Goal: Navigation & Orientation: Find specific page/section

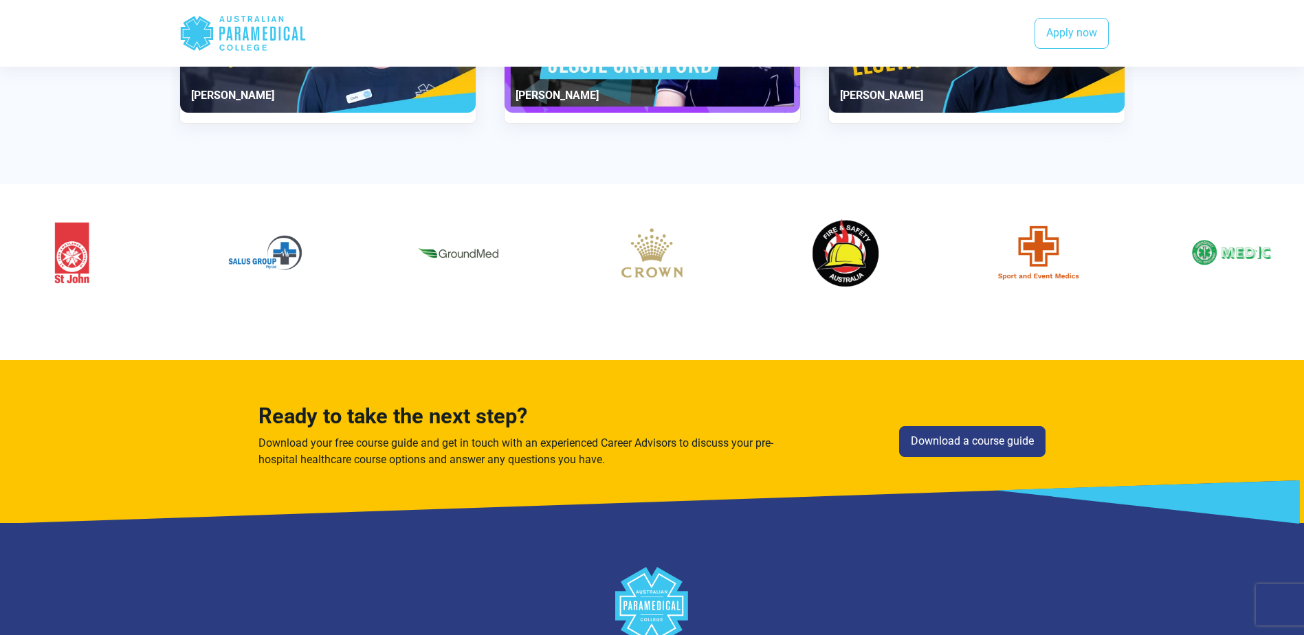
scroll to position [1813, 0]
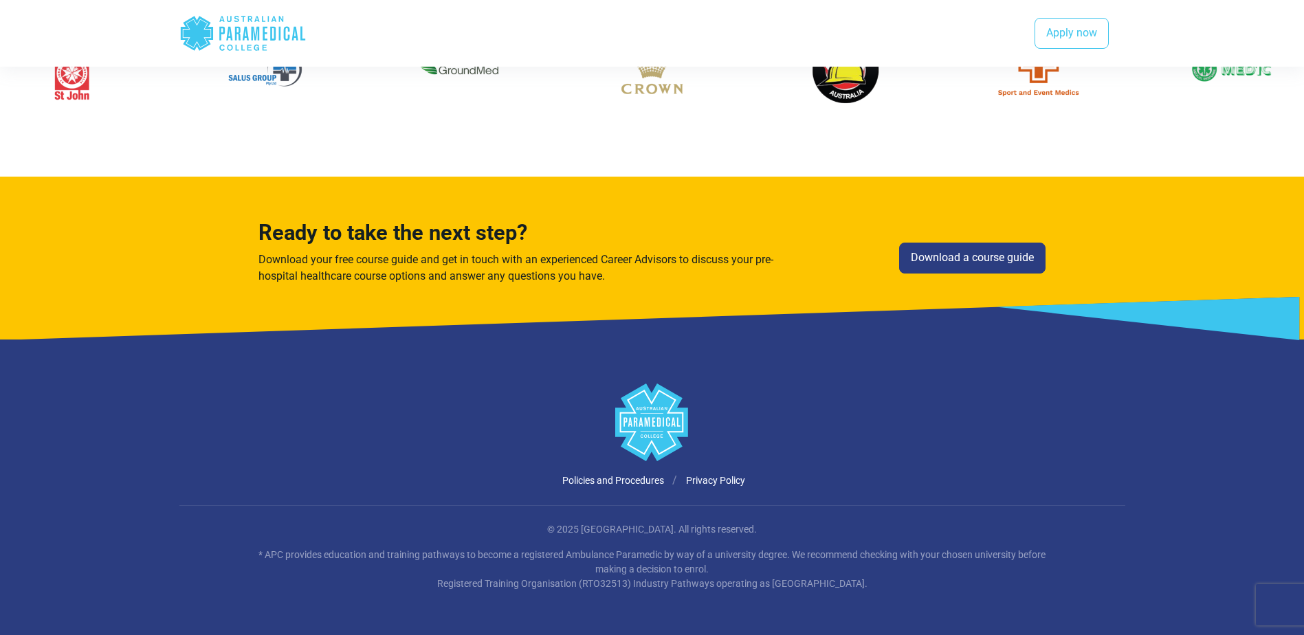
click at [656, 417] on polygon at bounding box center [651, 423] width 73 height 78
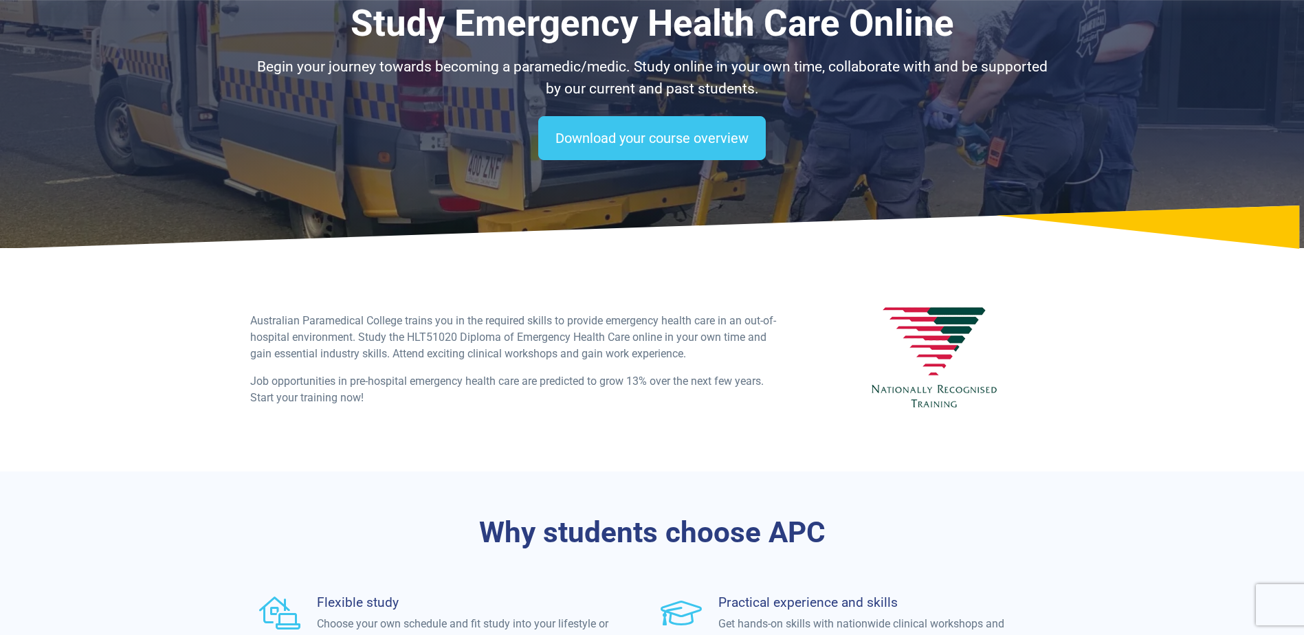
scroll to position [0, 0]
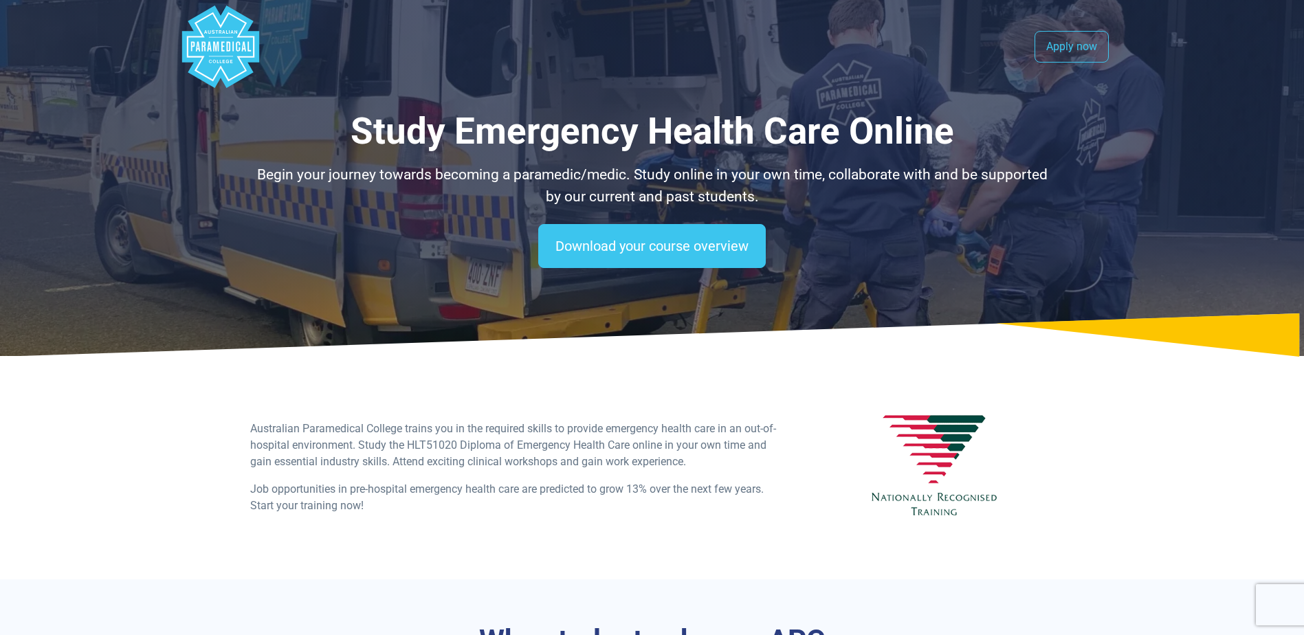
click at [226, 39] on polygon "Australian Paramedical College" at bounding box center [219, 46] width 77 height 82
click at [1056, 53] on link "Apply now" at bounding box center [1072, 47] width 74 height 32
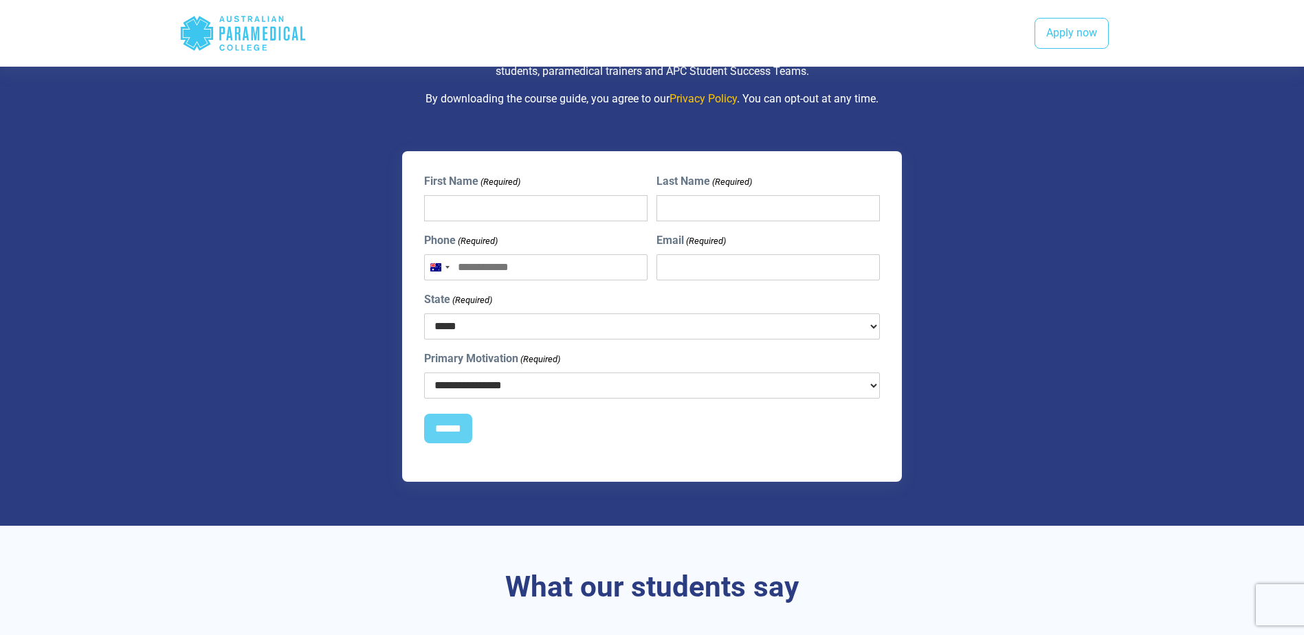
click at [252, 29] on icon "Australian Paramedical College" at bounding box center [255, 34] width 8 height 14
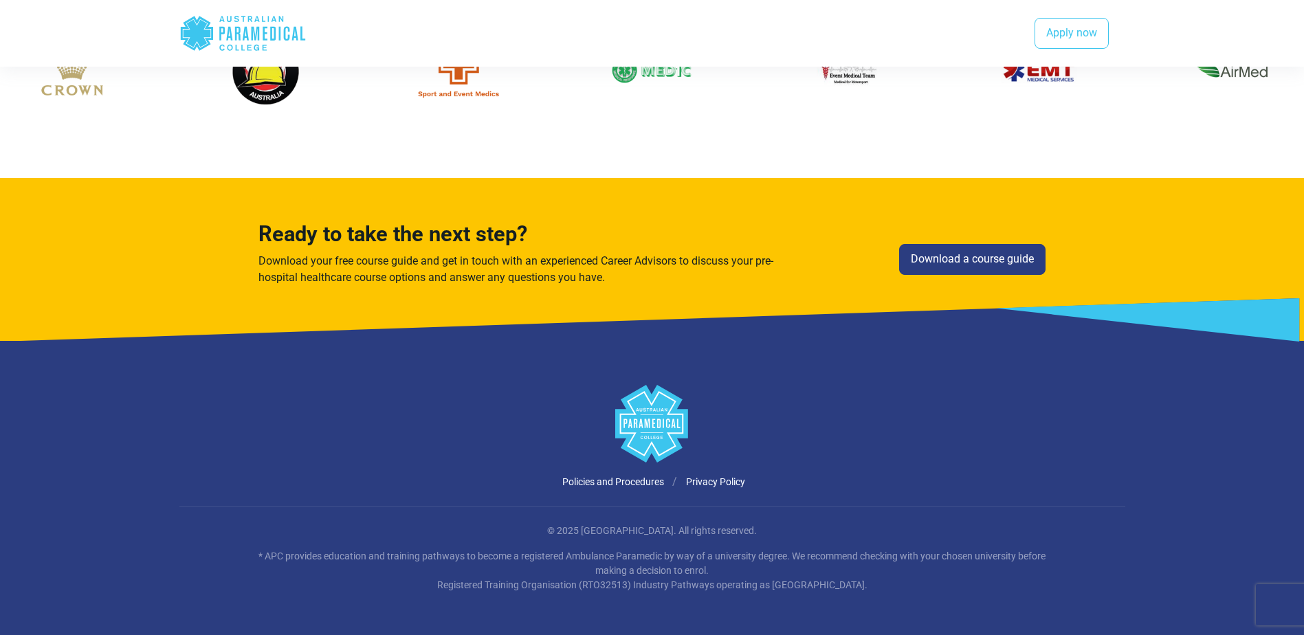
scroll to position [1813, 0]
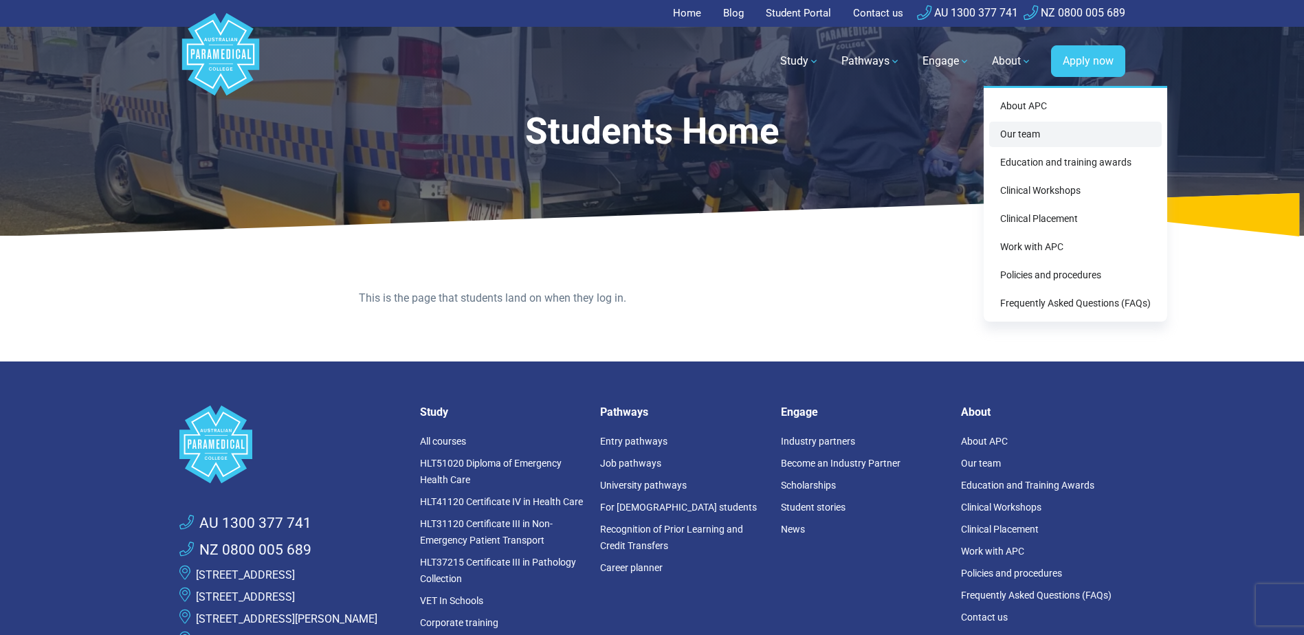
click at [1019, 131] on link "Our team" at bounding box center [1075, 134] width 173 height 25
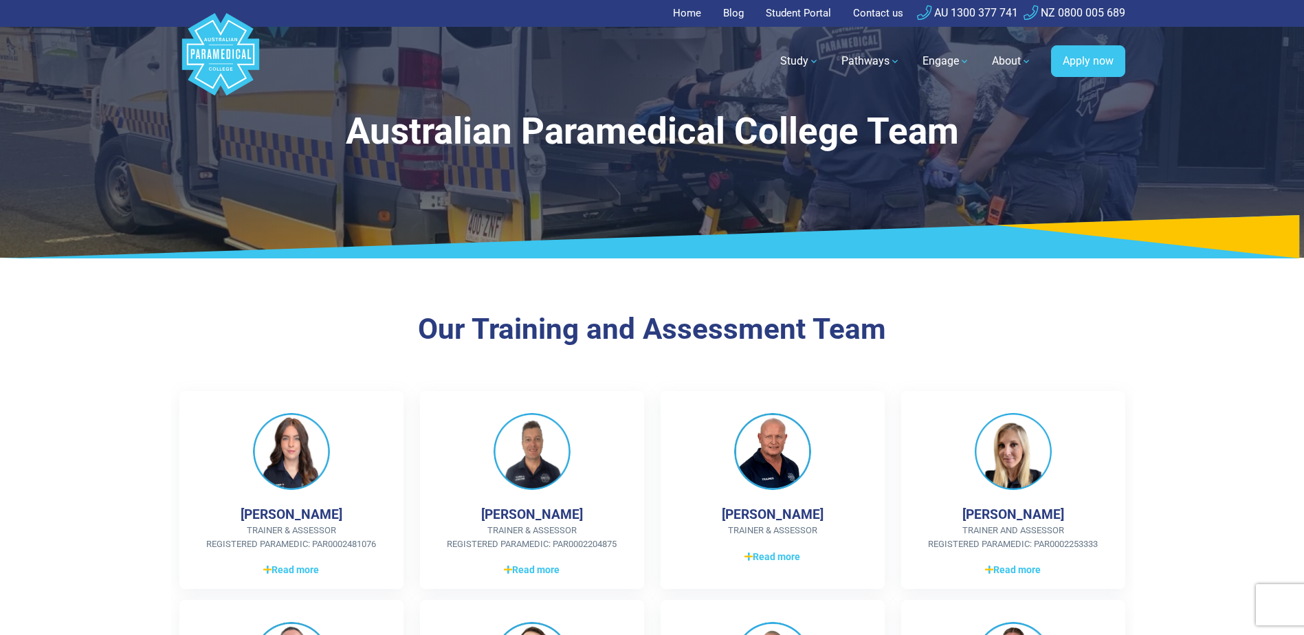
drag, startPoint x: 1163, startPoint y: 481, endPoint x: 1180, endPoint y: 488, distance: 17.9
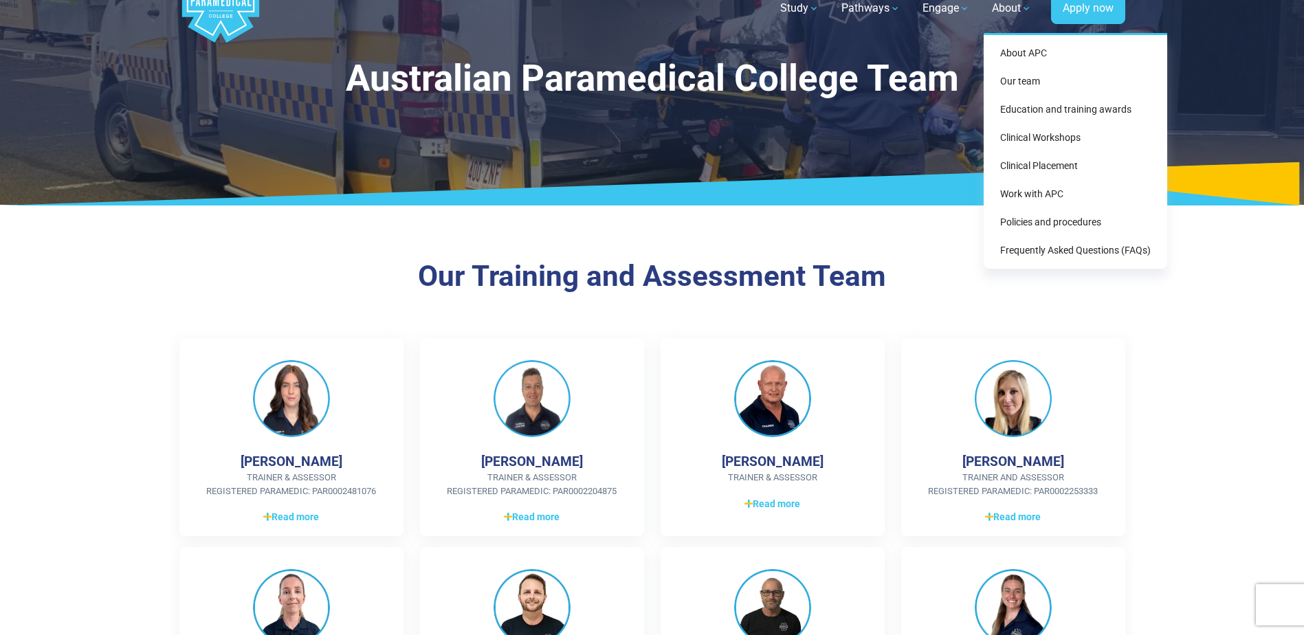
scroll to position [34, 0]
